Goal: Task Accomplishment & Management: Use online tool/utility

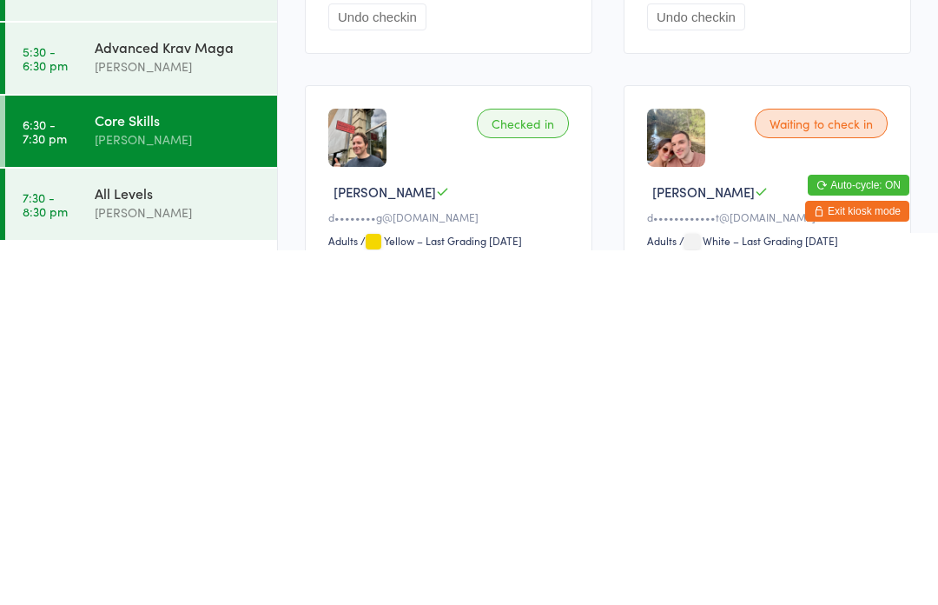
scroll to position [147, 0]
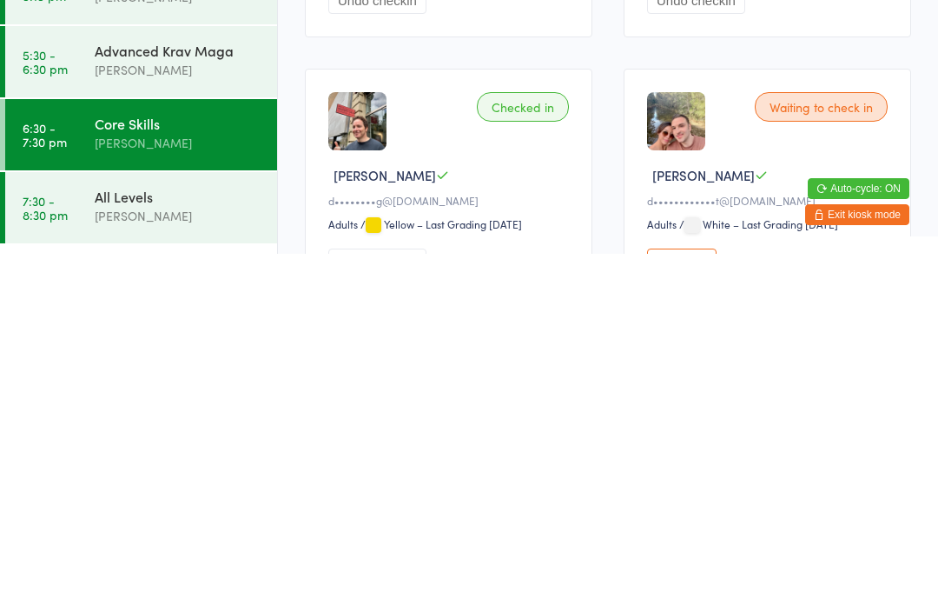
click at [90, 523] on link "7:30 - 8:30 pm All Levels [PERSON_NAME]" at bounding box center [141, 558] width 272 height 71
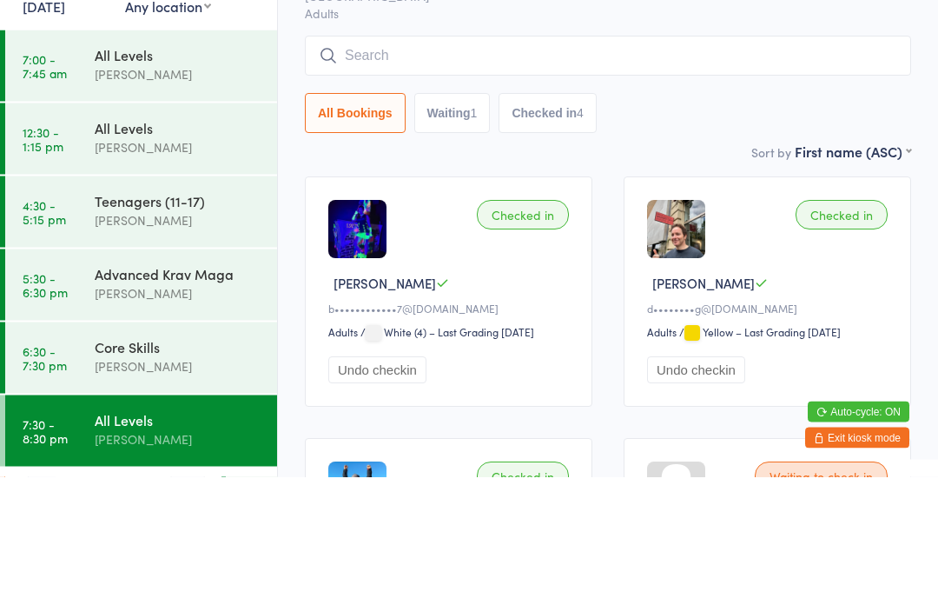
click at [547, 222] on button "Checked in 4" at bounding box center [548, 242] width 98 height 40
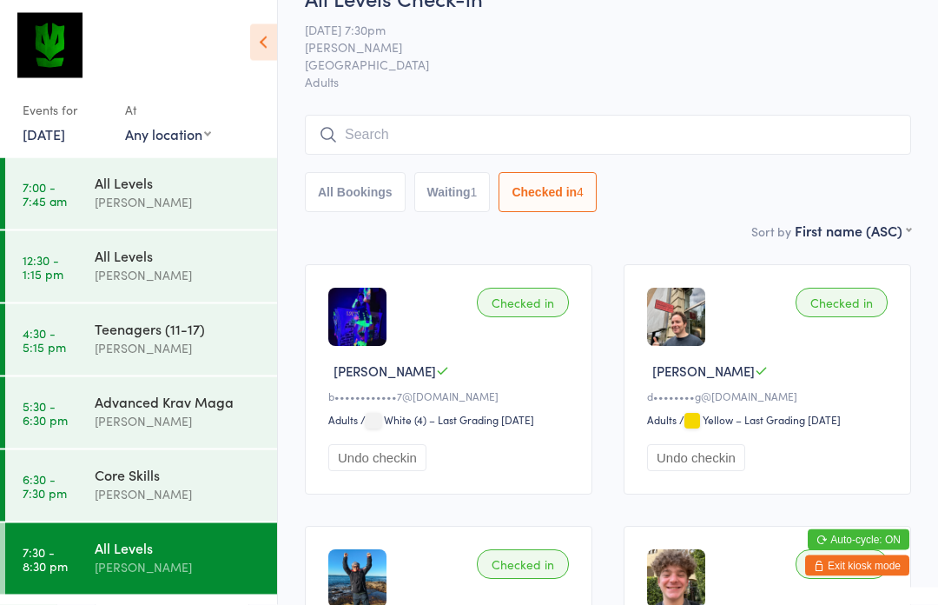
scroll to position [40, 0]
click at [428, 145] on input "search" at bounding box center [608, 136] width 607 height 40
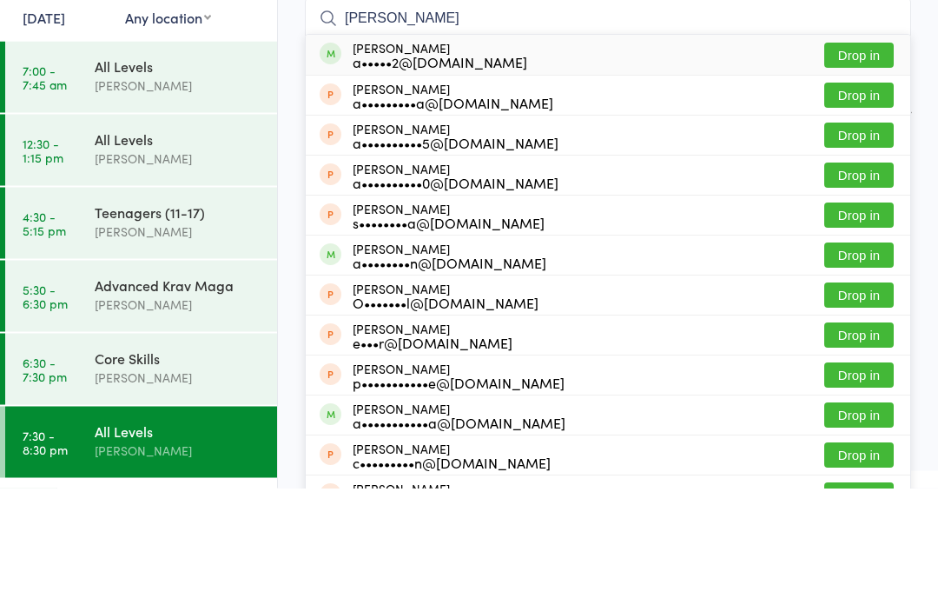
type input "[PERSON_NAME]"
click at [700, 152] on div "[PERSON_NAME] a•••••2@[DOMAIN_NAME] Drop in" at bounding box center [608, 172] width 605 height 40
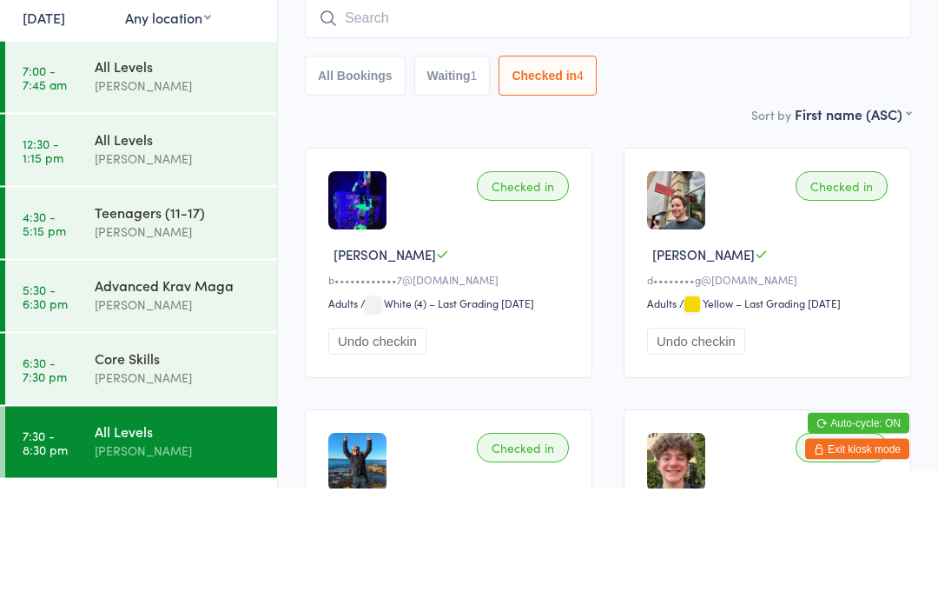
scroll to position [157, 0]
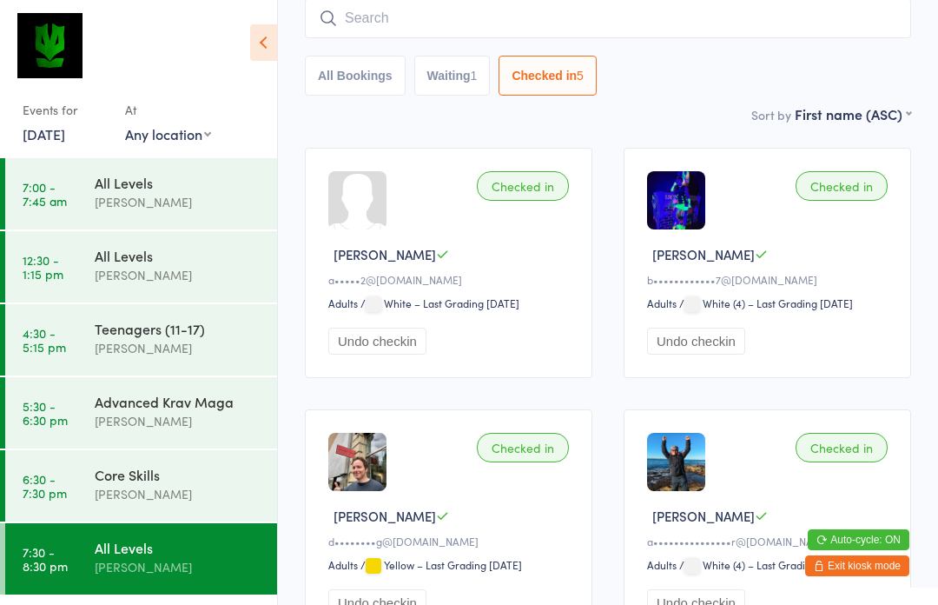
click at [693, 38] on input "search" at bounding box center [608, 18] width 607 height 40
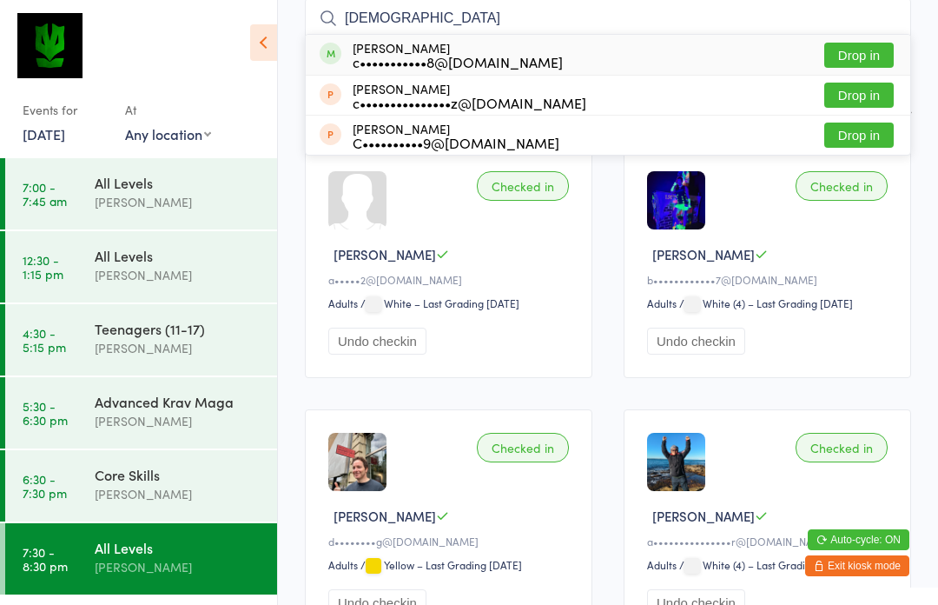
type input "[DEMOGRAPHIC_DATA]"
click at [882, 54] on button "Drop in" at bounding box center [860, 55] width 70 height 25
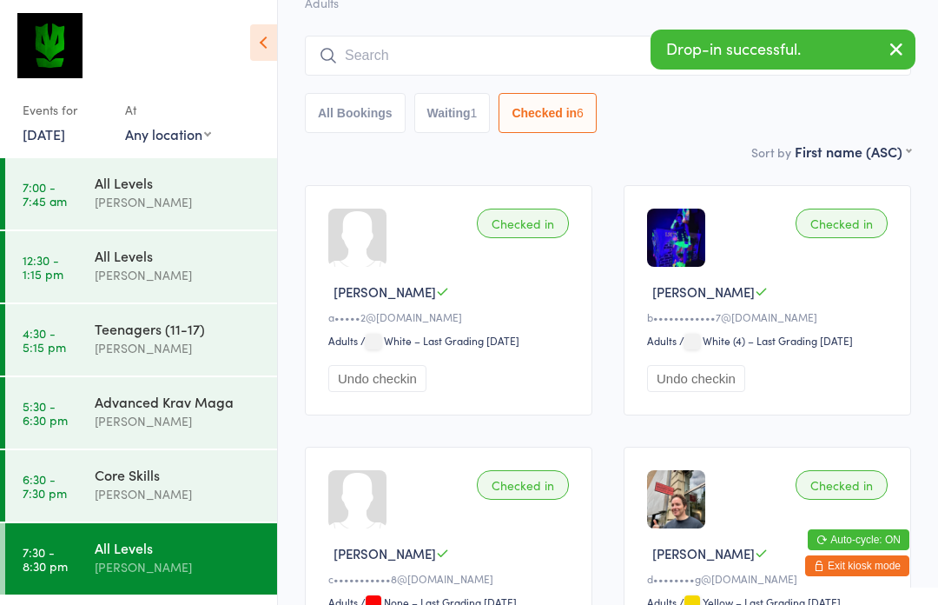
scroll to position [119, 0]
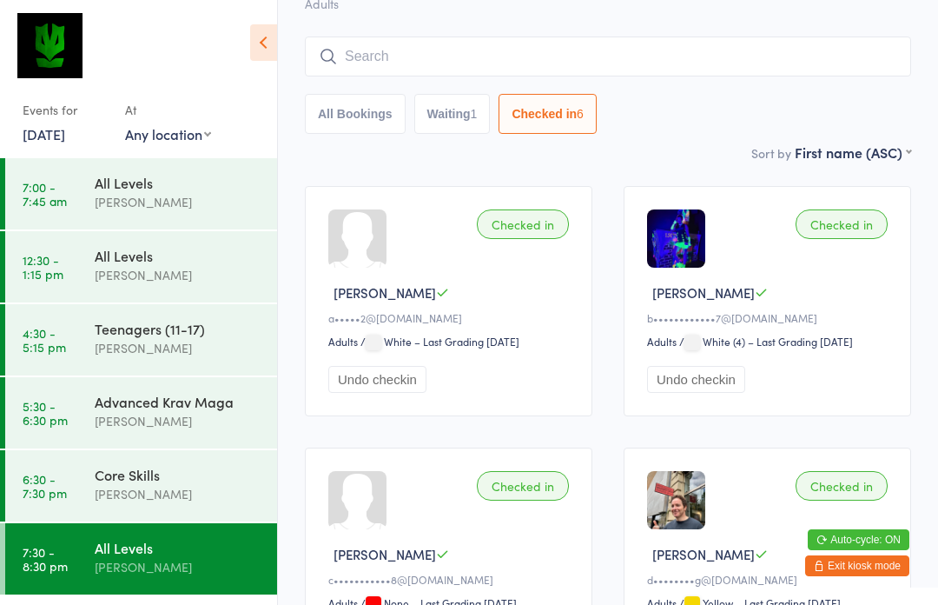
click at [207, 483] on div "Core Skills" at bounding box center [179, 474] width 168 height 19
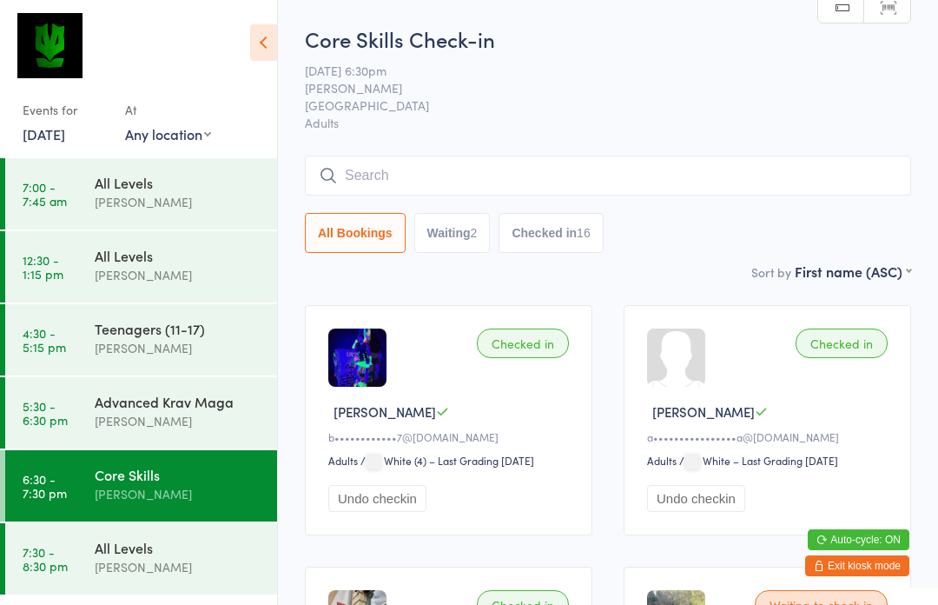
click at [685, 184] on input "search" at bounding box center [608, 176] width 607 height 40
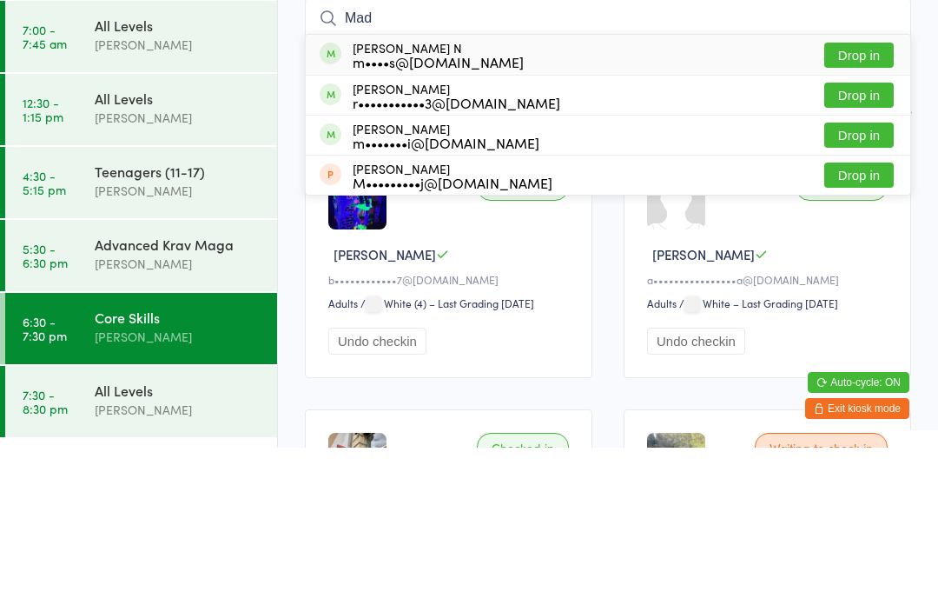
type input "Mad"
click at [872, 200] on button "Drop in" at bounding box center [860, 212] width 70 height 25
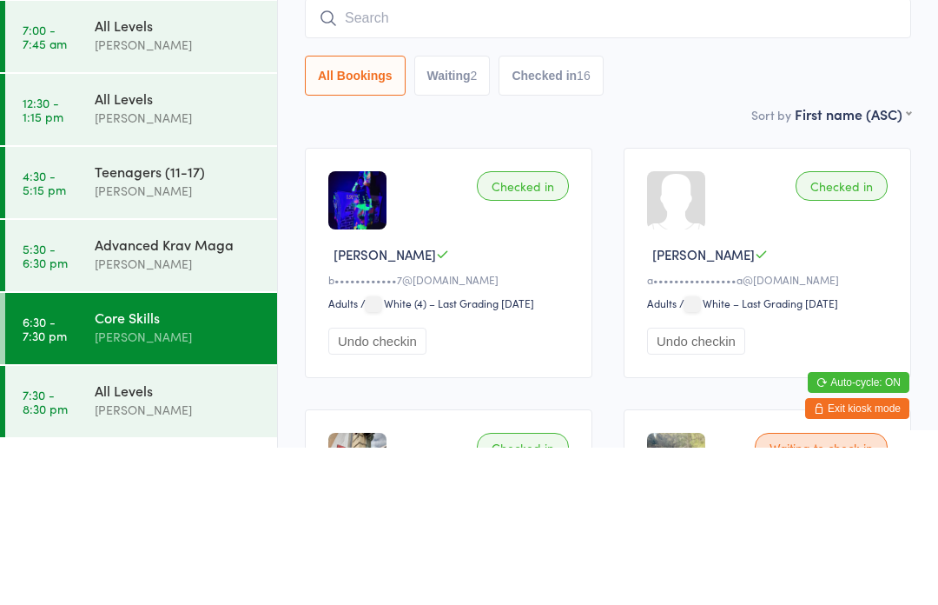
scroll to position [157, 0]
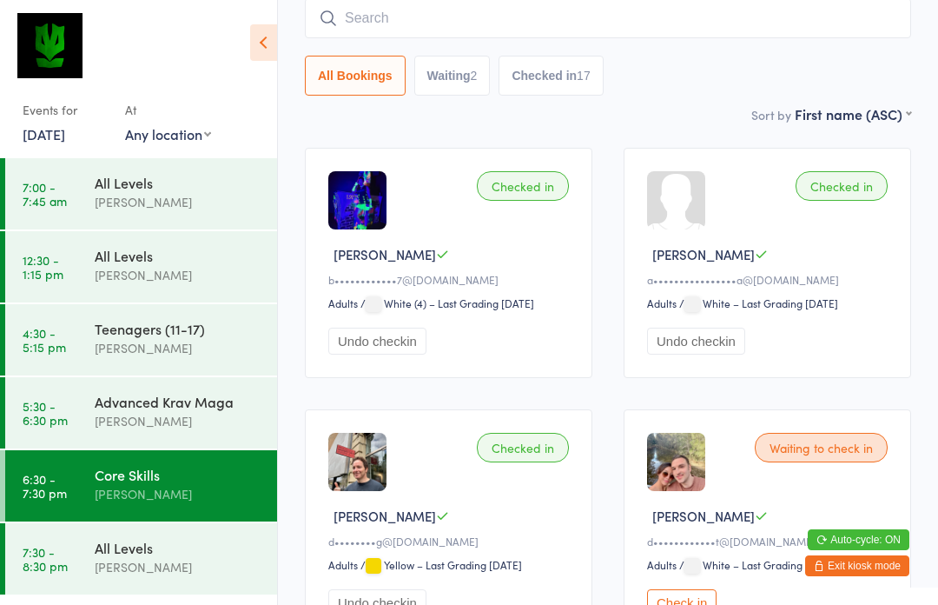
click at [132, 563] on div "[PERSON_NAME]" at bounding box center [179, 567] width 168 height 20
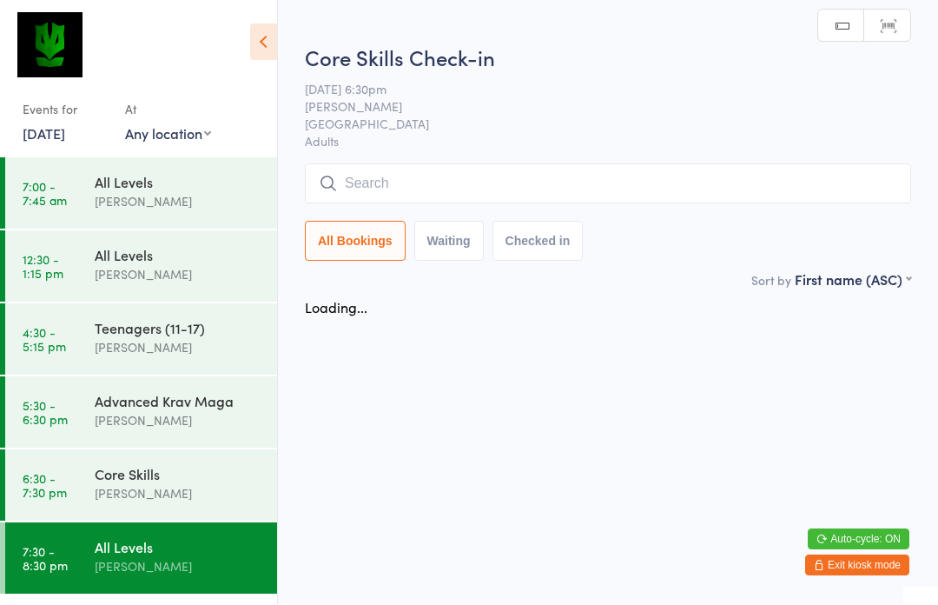
scroll to position [1, 0]
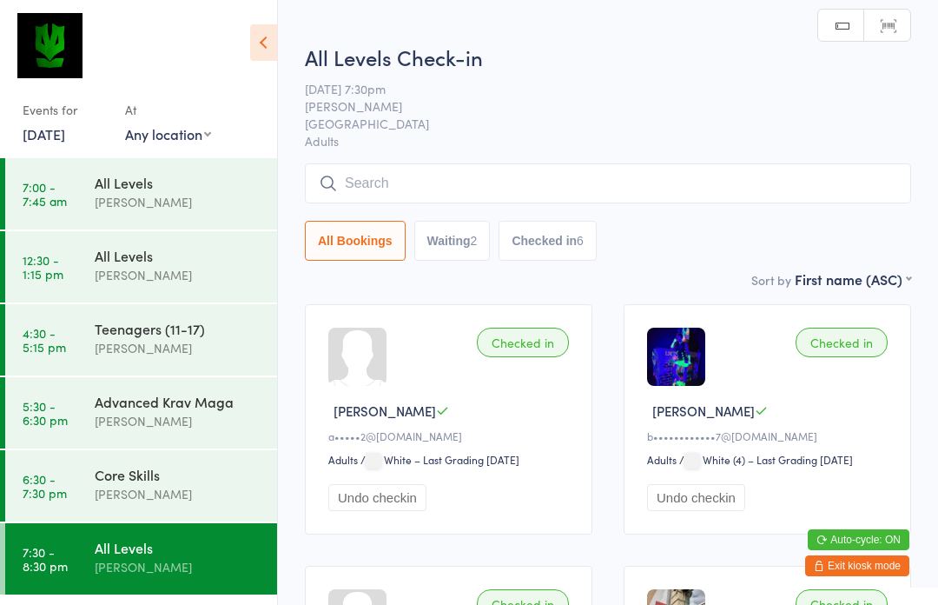
click at [736, 203] on input "search" at bounding box center [608, 183] width 607 height 40
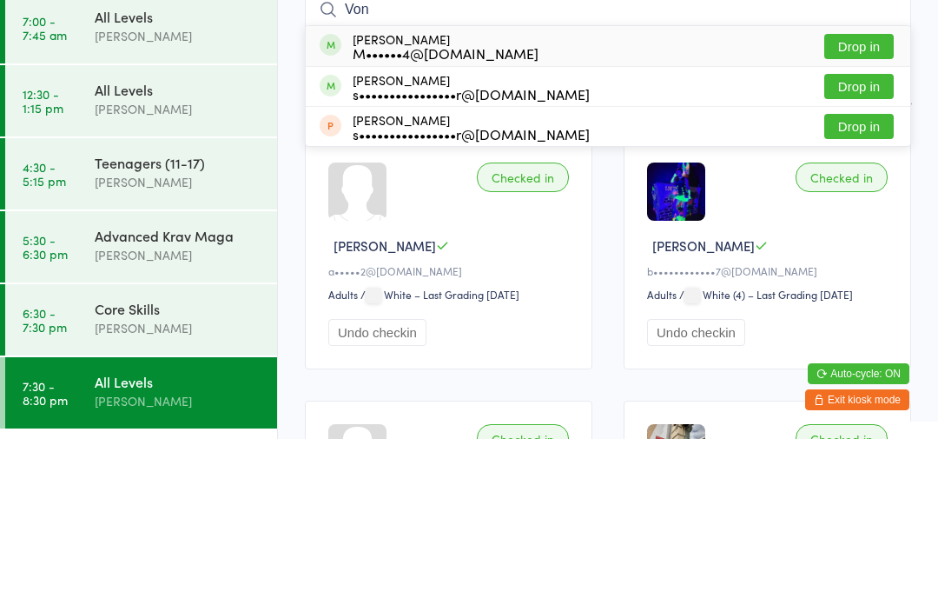
type input "Von"
click at [859, 240] on button "Drop in" at bounding box center [860, 252] width 70 height 25
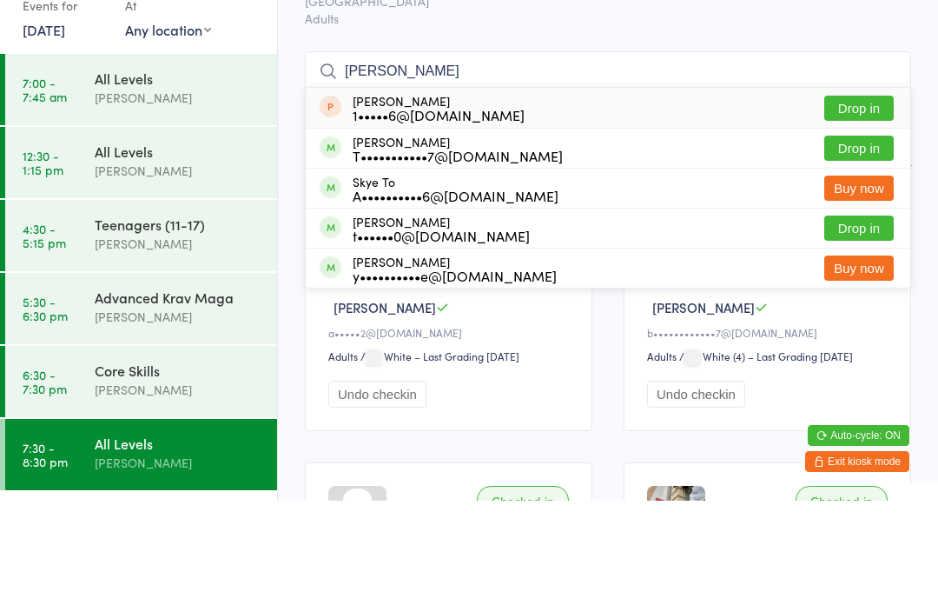
type input "[PERSON_NAME]"
click at [394, 239] on div "[PERSON_NAME] T•••••••••••7@[DOMAIN_NAME]" at bounding box center [458, 253] width 210 height 28
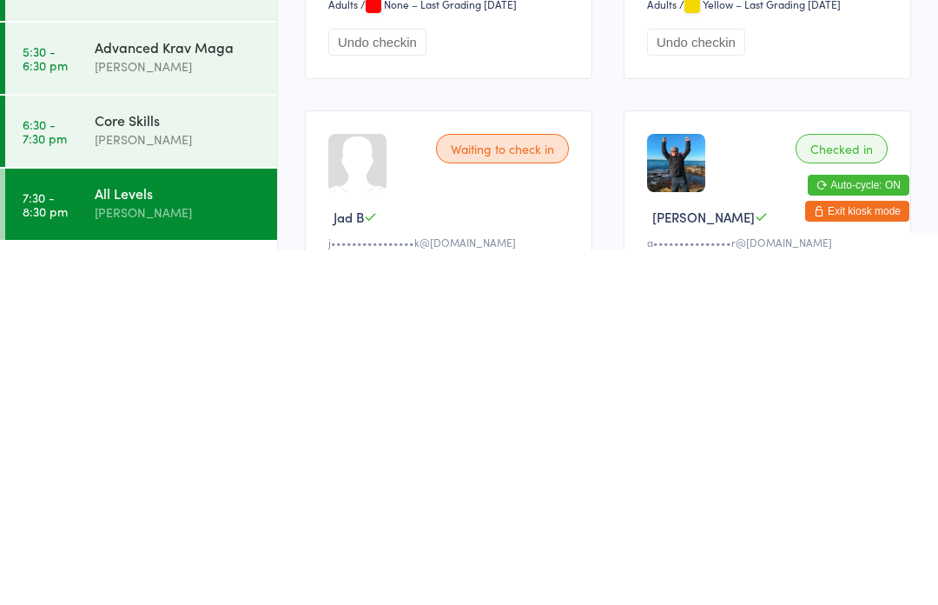
scroll to position [364, 0]
click at [134, 484] on div "[PERSON_NAME]" at bounding box center [179, 494] width 168 height 20
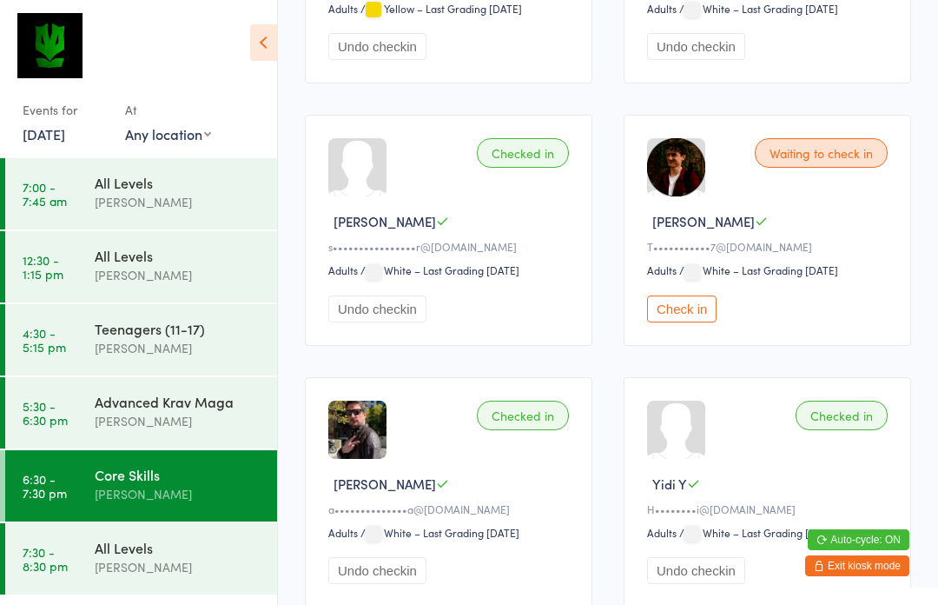
scroll to position [2024, 0]
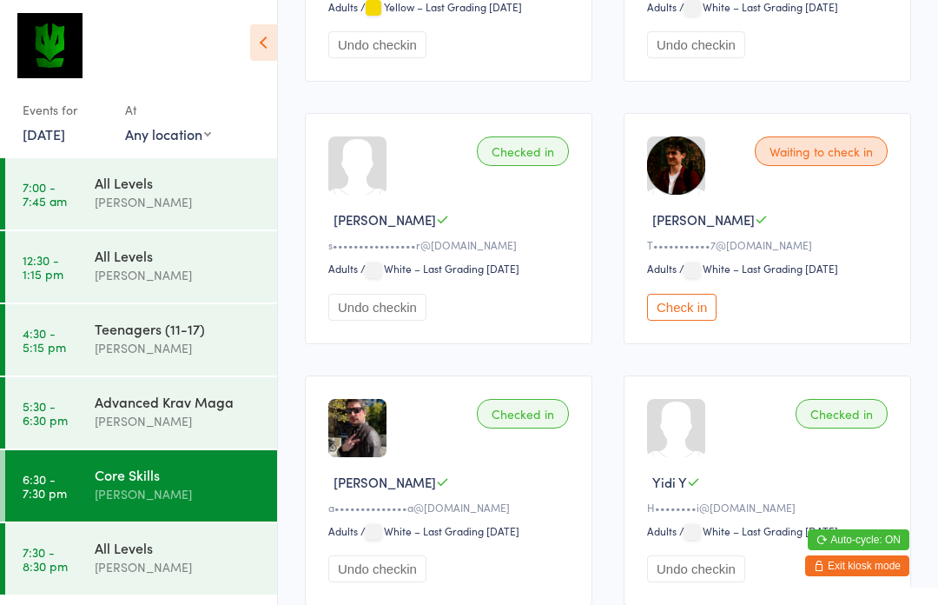
click at [691, 321] on button "Check in" at bounding box center [682, 307] width 70 height 27
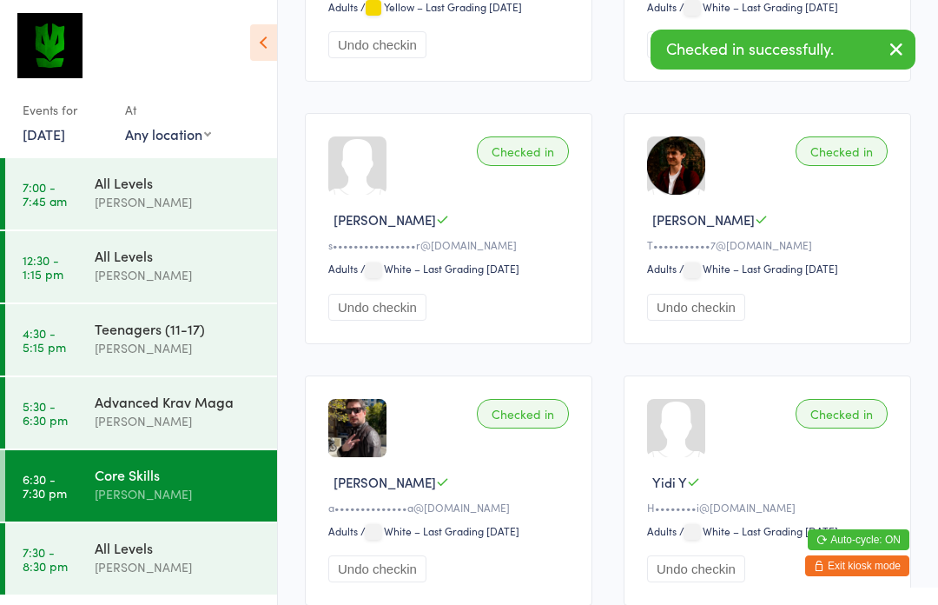
click at [156, 572] on div "[PERSON_NAME]" at bounding box center [179, 567] width 168 height 20
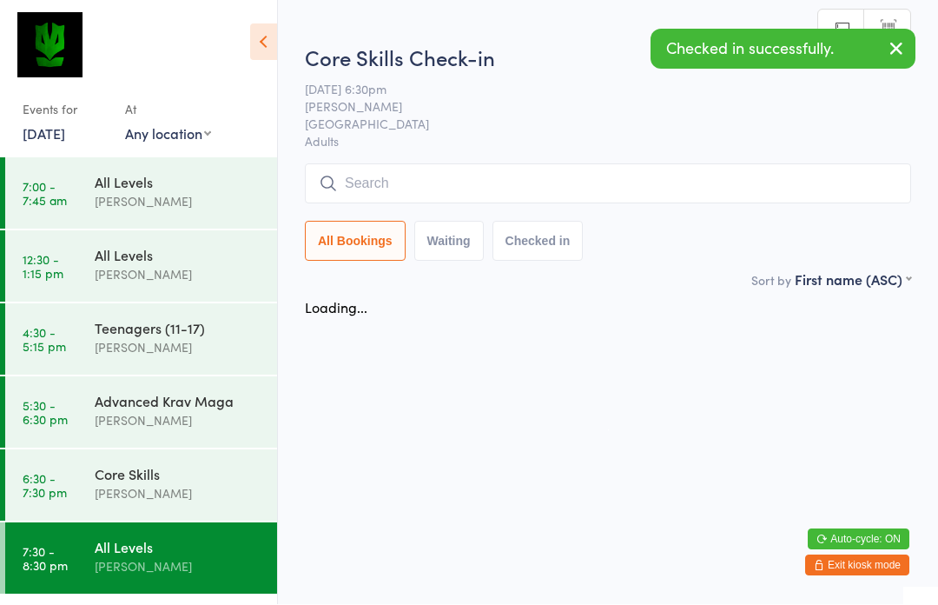
scroll to position [1, 0]
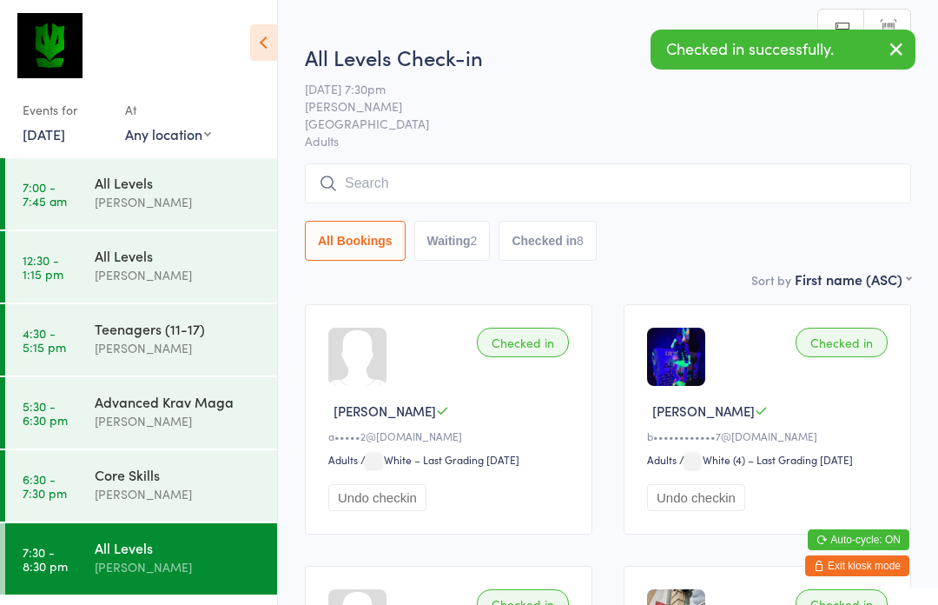
click at [421, 198] on input "search" at bounding box center [608, 183] width 607 height 40
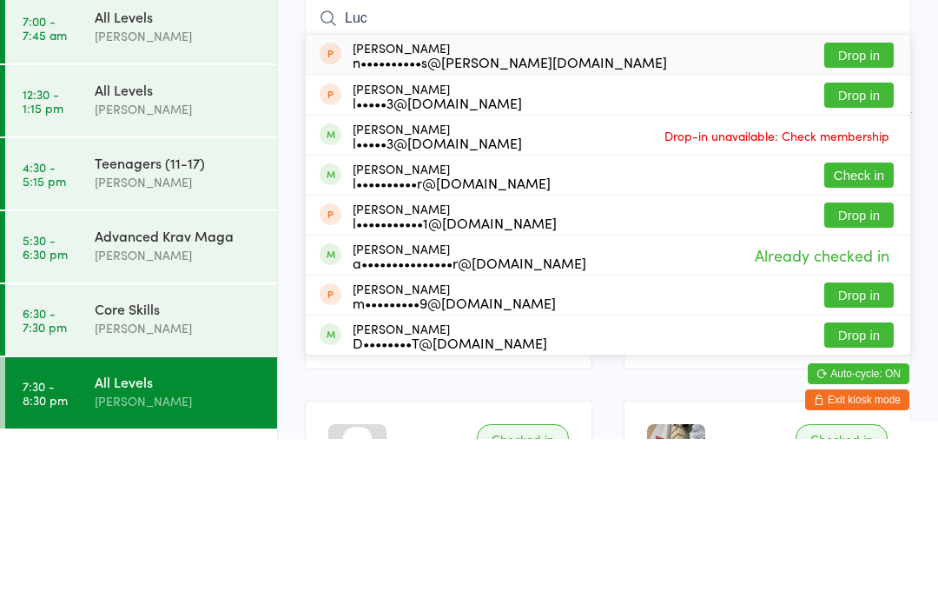
type input "Luc"
click at [860, 328] on button "Check in" at bounding box center [860, 340] width 70 height 25
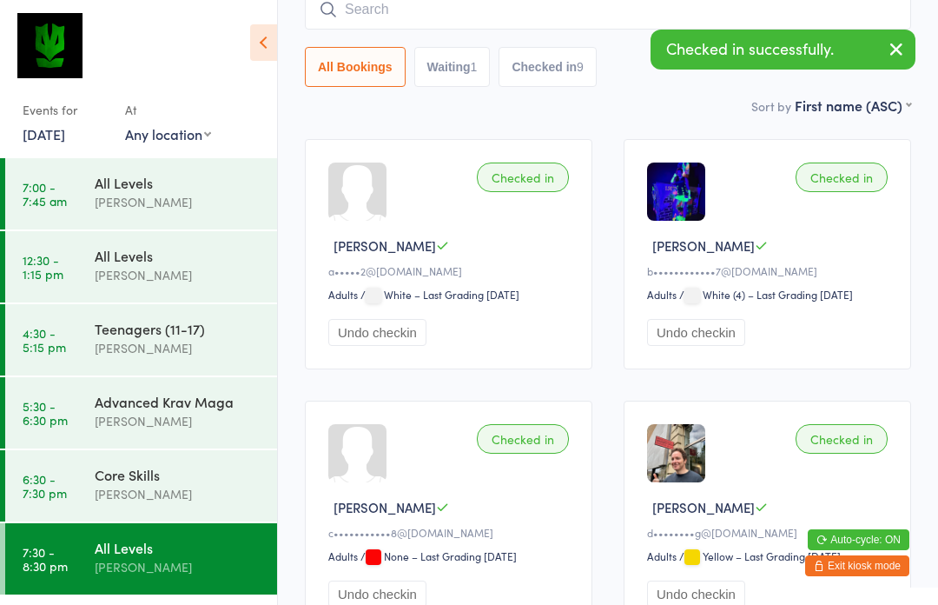
click at [161, 581] on div "All Levels [PERSON_NAME]" at bounding box center [186, 557] width 182 height 69
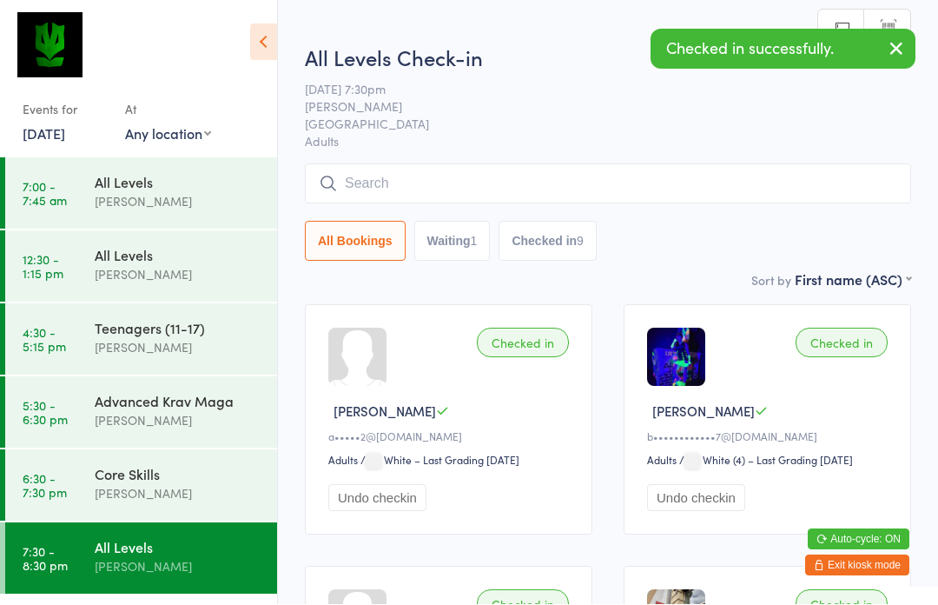
scroll to position [1, 0]
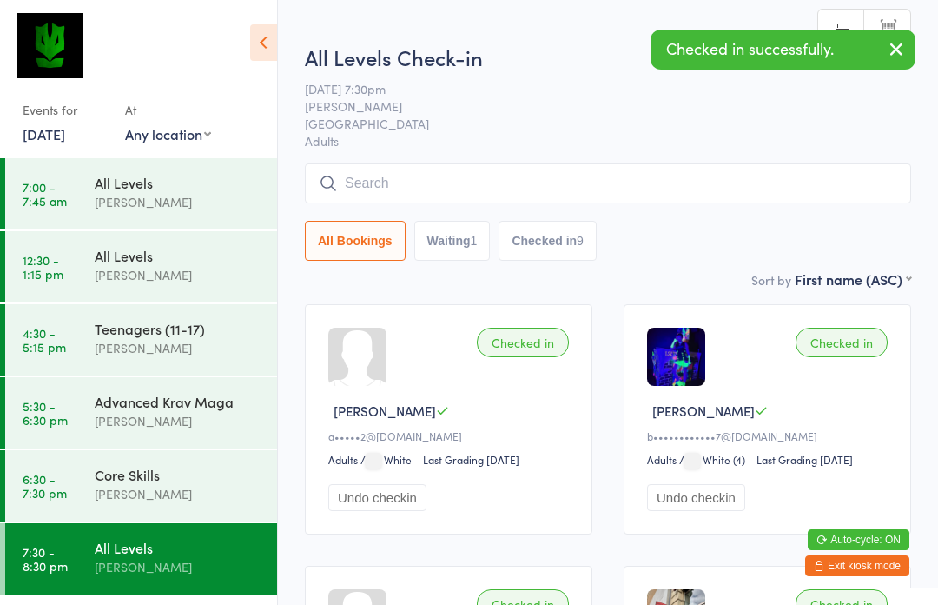
click at [527, 195] on input "search" at bounding box center [608, 183] width 607 height 40
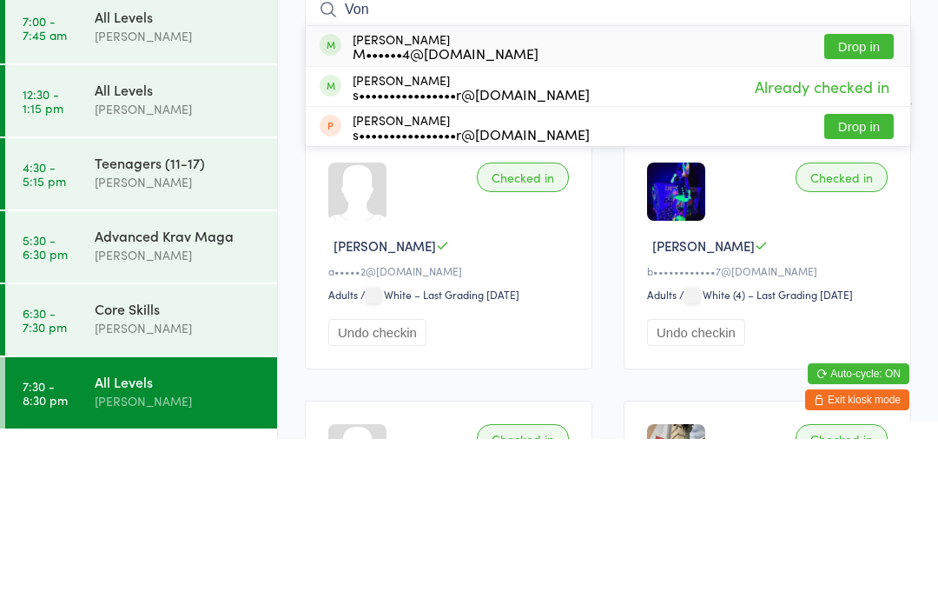
type input "Von"
click at [861, 200] on button "Drop in" at bounding box center [860, 212] width 70 height 25
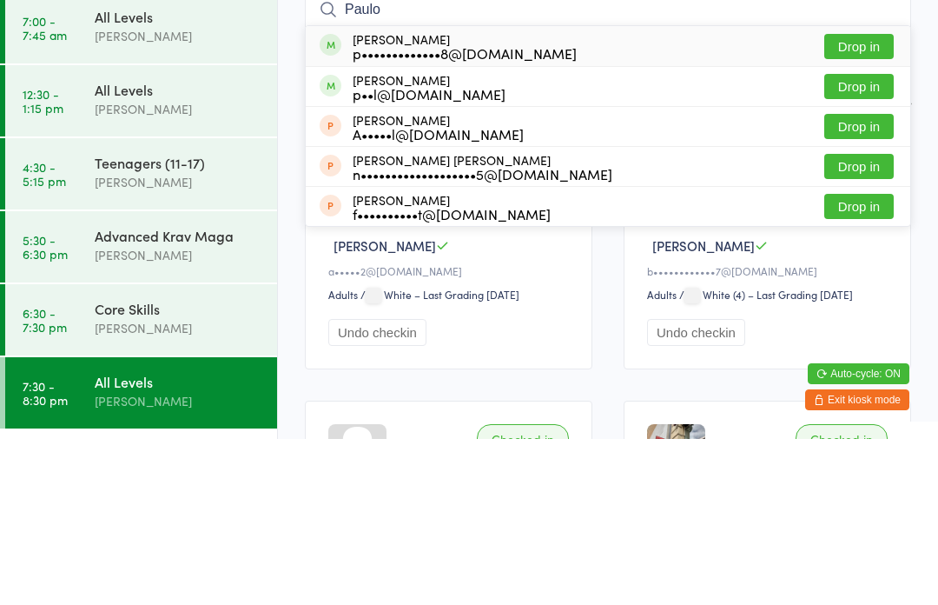
type input "Paulo"
click at [867, 200] on button "Drop in" at bounding box center [860, 212] width 70 height 25
